Goal: Task Accomplishment & Management: Manage account settings

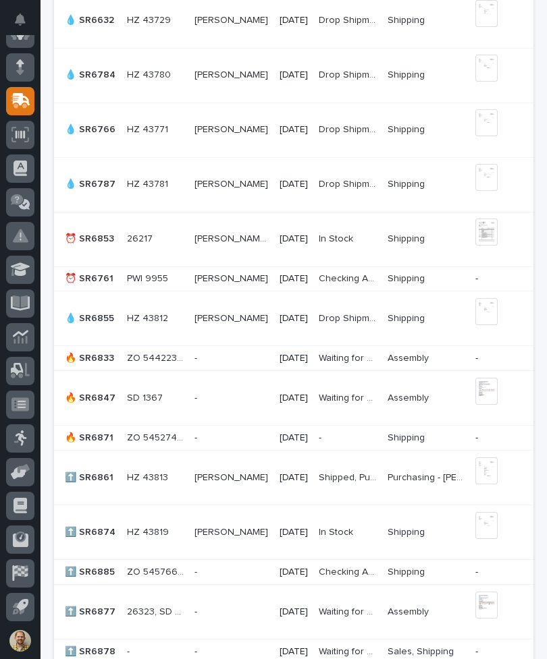
scroll to position [1085, 0]
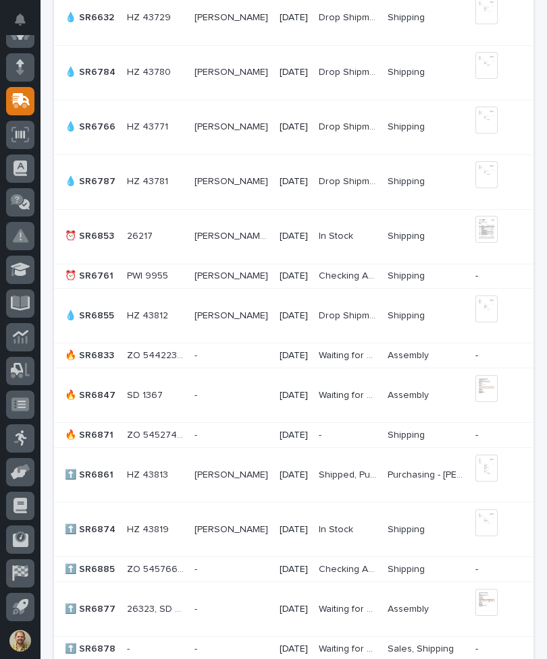
click at [123, 566] on td "ZO 54576618 ZO 54576618" at bounding box center [154, 569] width 67 height 25
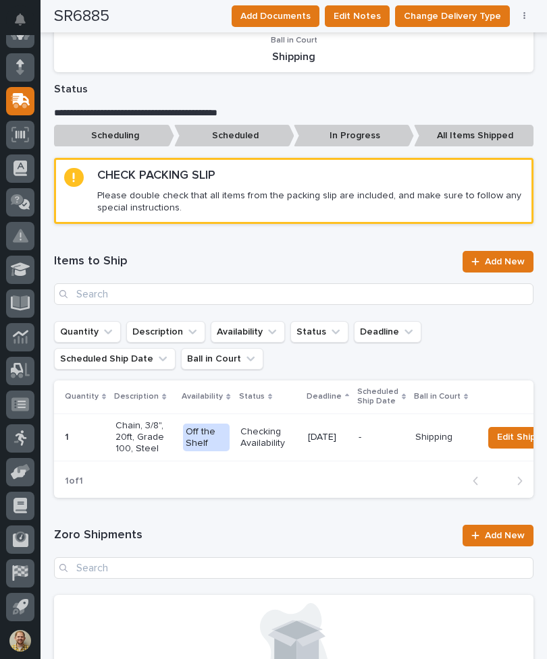
scroll to position [792, 0]
click at [275, 429] on p "Checking Availability" at bounding box center [268, 438] width 57 height 23
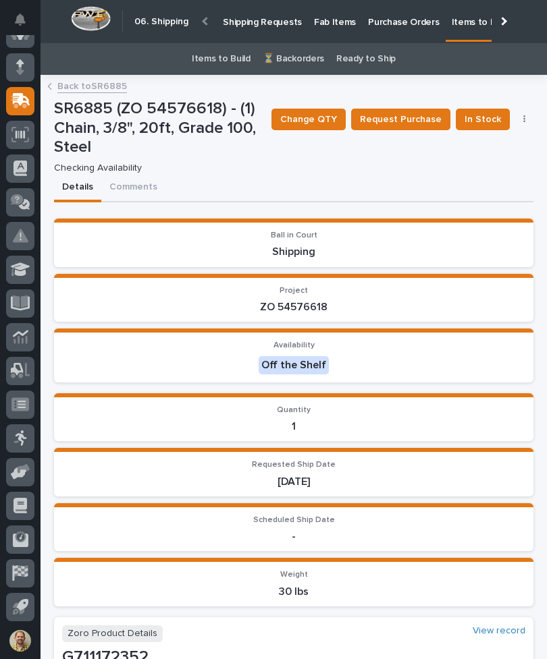
click at [487, 121] on span "In Stock" at bounding box center [482, 119] width 36 height 16
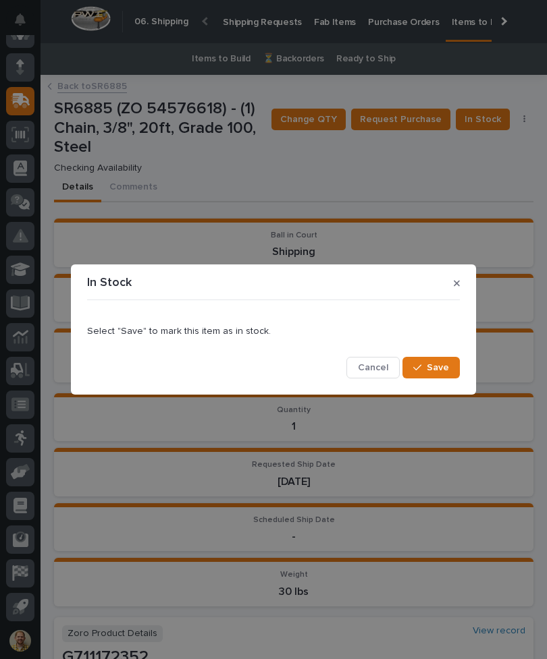
click at [440, 364] on span "Save" at bounding box center [438, 368] width 22 height 12
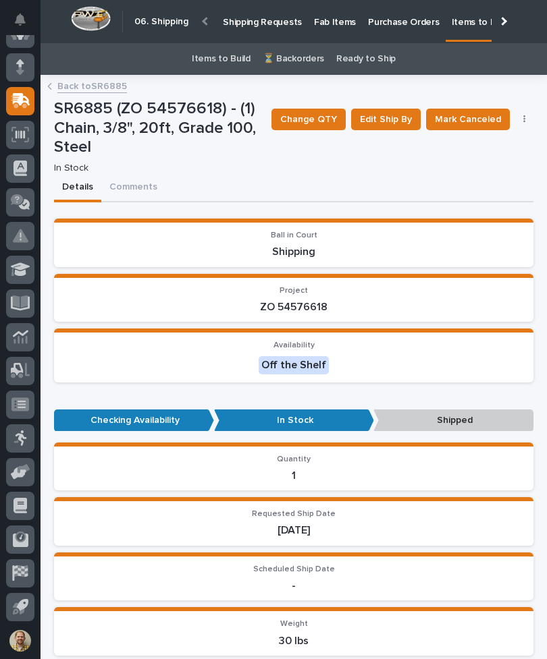
click at [81, 86] on link "Back to SR6885" at bounding box center [92, 86] width 70 height 16
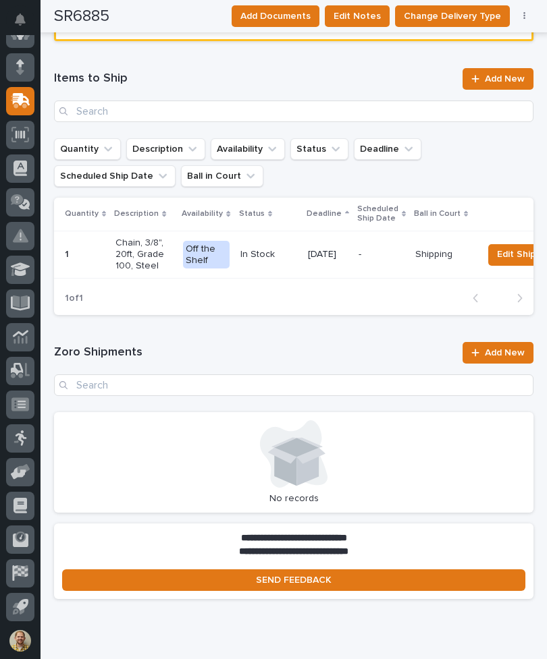
scroll to position [975, 0]
click at [501, 348] on span "Add New" at bounding box center [505, 352] width 40 height 9
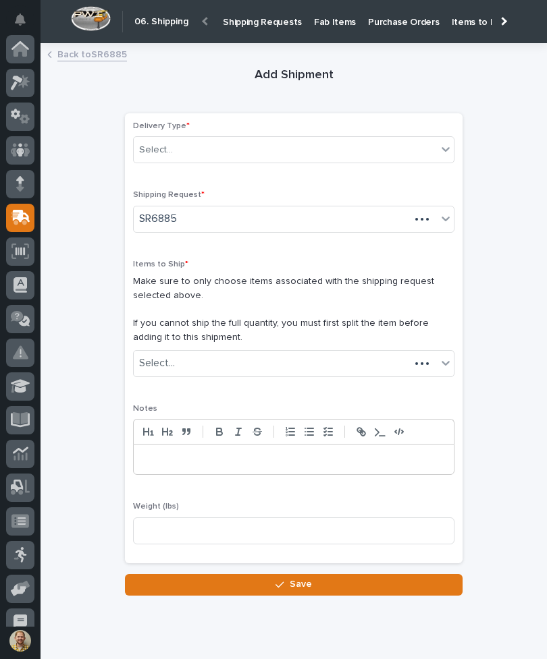
scroll to position [117, 0]
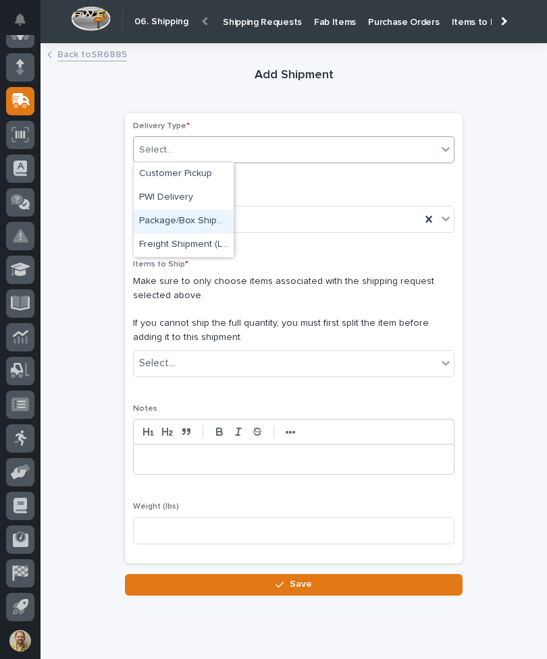
click at [157, 215] on div "Package/Box Shipment" at bounding box center [184, 222] width 100 height 24
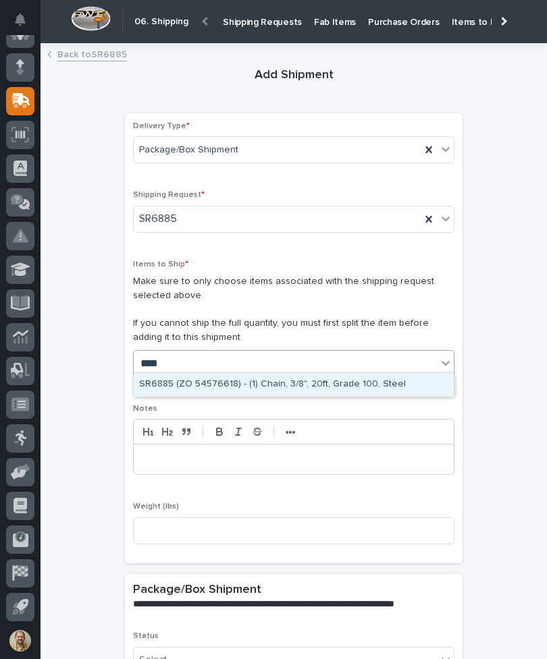
click at [398, 382] on div "SR6885 (ZO 54576618) - (1) Chain, 3/8", 20ft, Grade 100, Steel" at bounding box center [294, 385] width 320 height 24
type input "****"
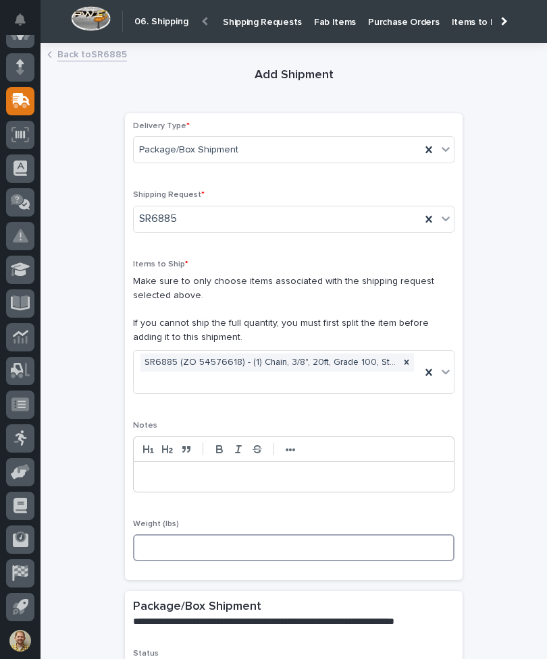
click at [392, 535] on input at bounding box center [293, 548] width 321 height 27
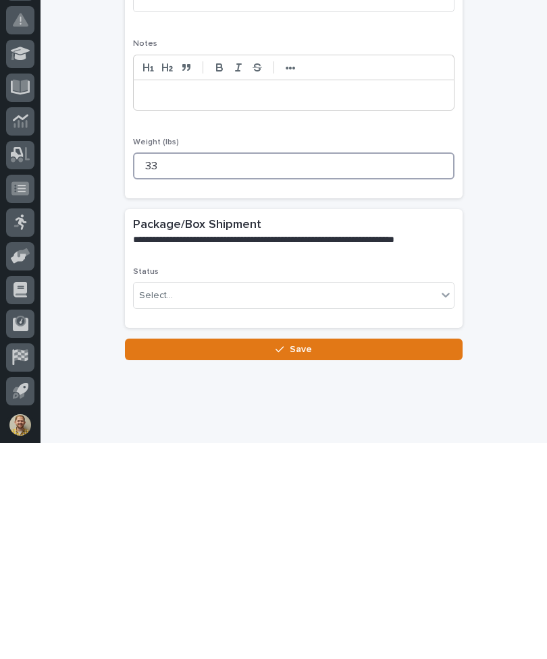
scroll to position [122, 0]
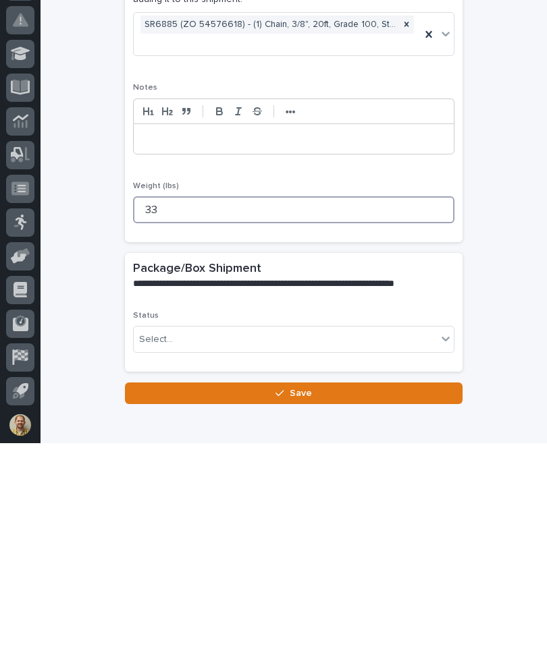
type input "33"
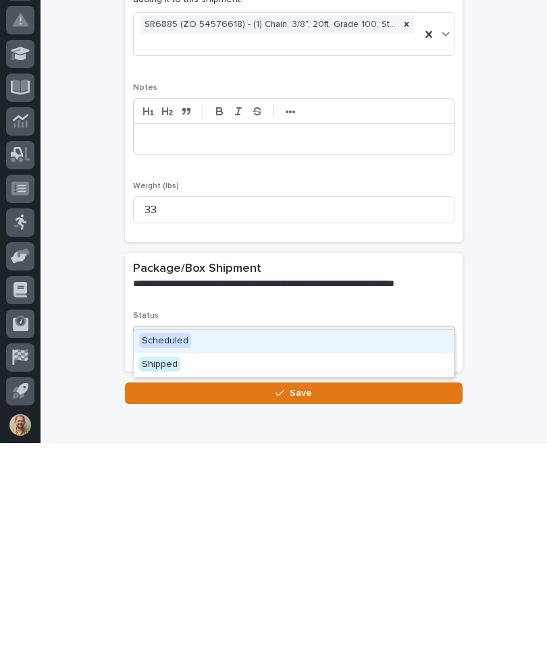
click at [437, 546] on div "Scheduled" at bounding box center [294, 558] width 320 height 24
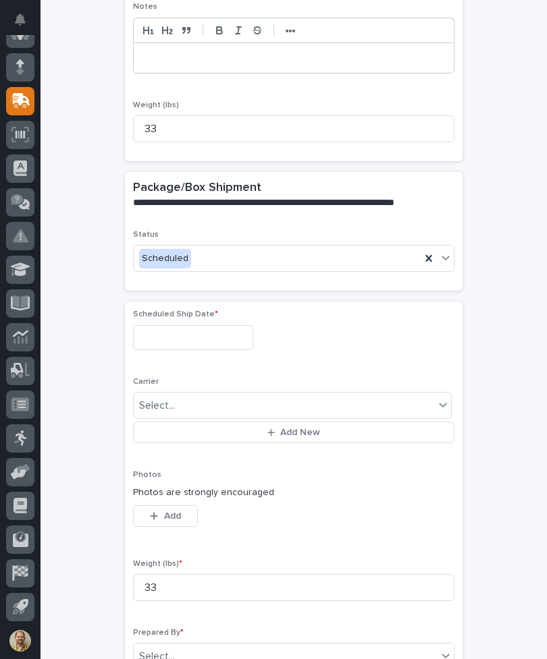
scroll to position [419, 0]
click at [157, 325] on input "text" at bounding box center [193, 337] width 120 height 25
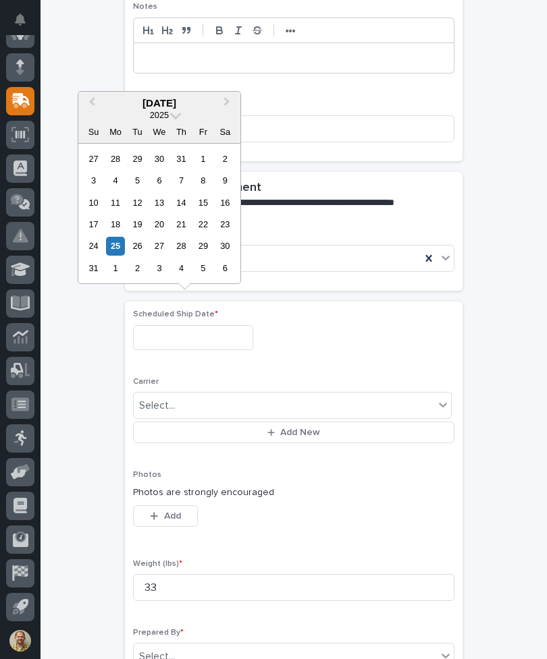
click at [117, 250] on div "25" at bounding box center [115, 246] width 18 height 18
type input "**********"
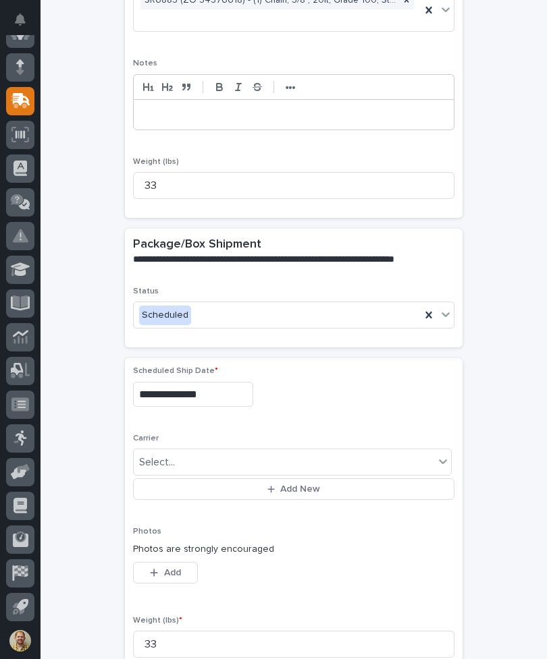
scroll to position [364, 0]
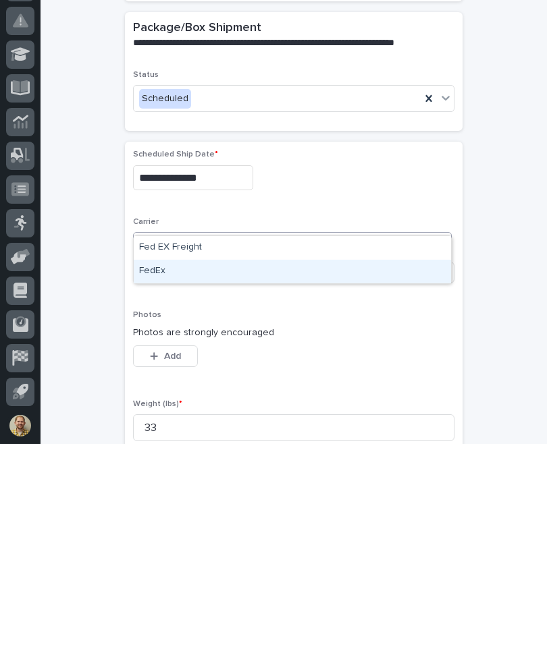
click at [418, 475] on div "FedEx" at bounding box center [292, 487] width 317 height 24
type input "***"
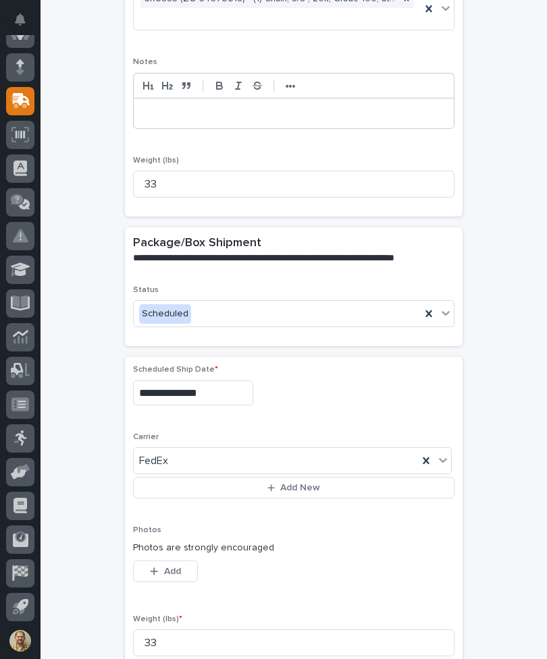
click at [164, 566] on span "Add" at bounding box center [172, 572] width 17 height 12
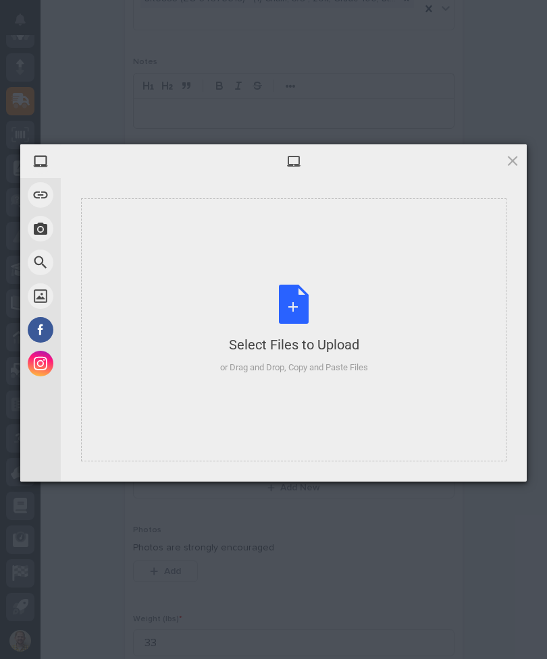
click at [400, 373] on div "Select Files to Upload or Drag and Drop, Copy and Paste Files" at bounding box center [293, 329] width 425 height 263
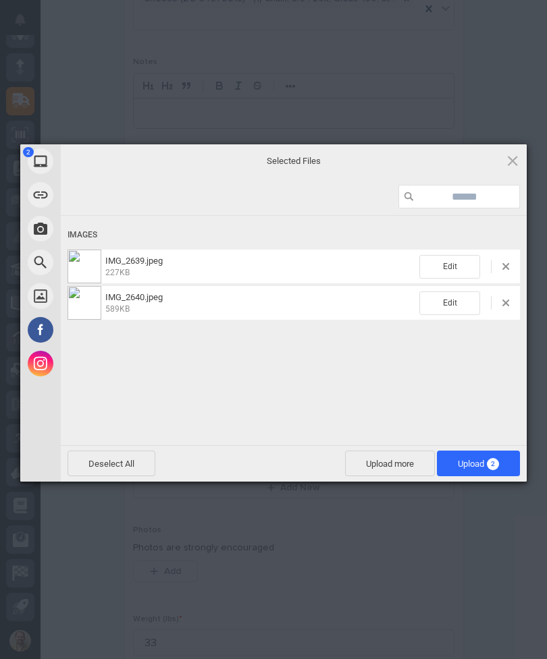
click at [481, 469] on span "Upload 2" at bounding box center [478, 464] width 41 height 10
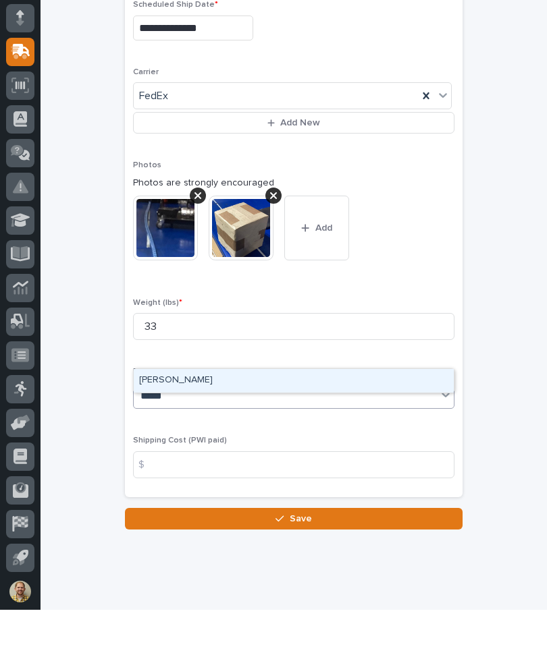
scroll to position [679, 0]
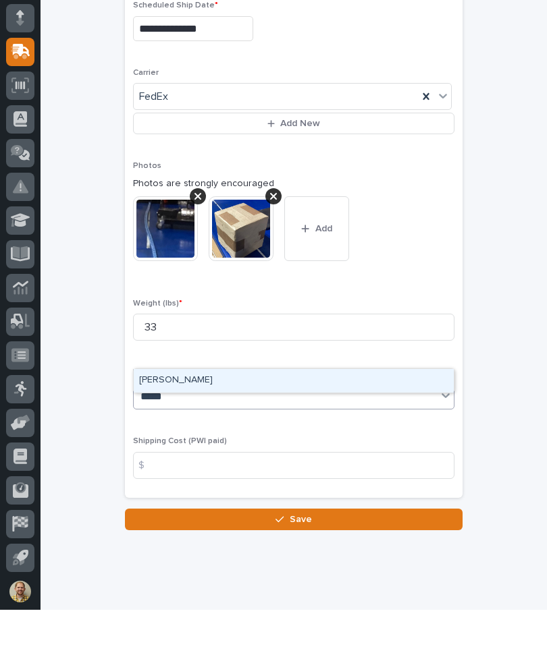
click at [410, 418] on div "[PERSON_NAME]" at bounding box center [294, 430] width 320 height 24
type input "*****"
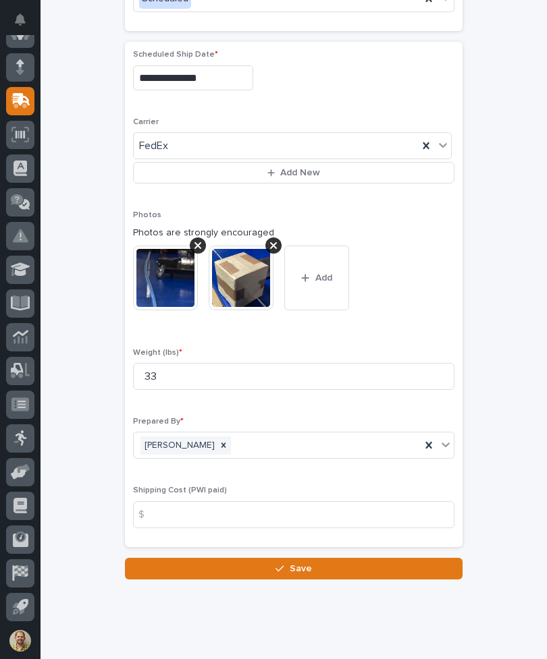
click at [413, 558] on button "Save" at bounding box center [293, 569] width 337 height 22
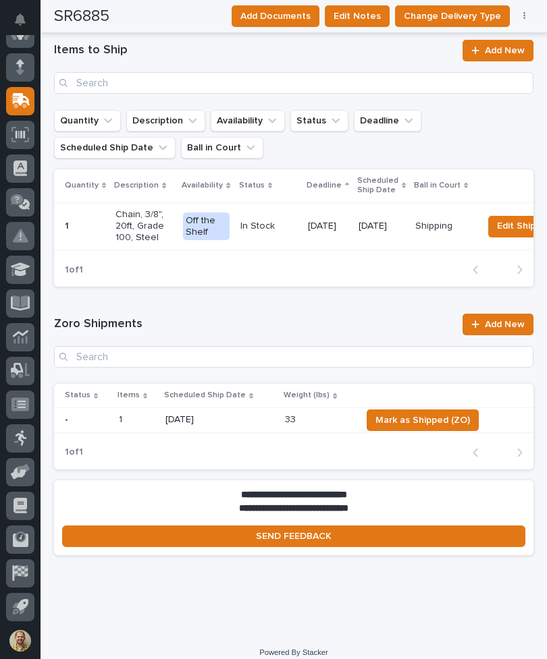
scroll to position [1002, 0]
